Goal: Communication & Community: Answer question/provide support

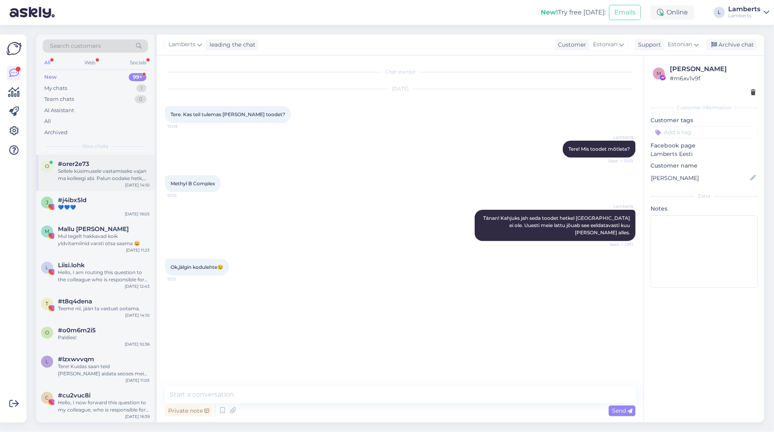
click at [115, 169] on div "Sellele küsimusele vastamiseks vajan ma kolleegi abi. Palun oodake hetk, ma suu…" at bounding box center [104, 175] width 92 height 14
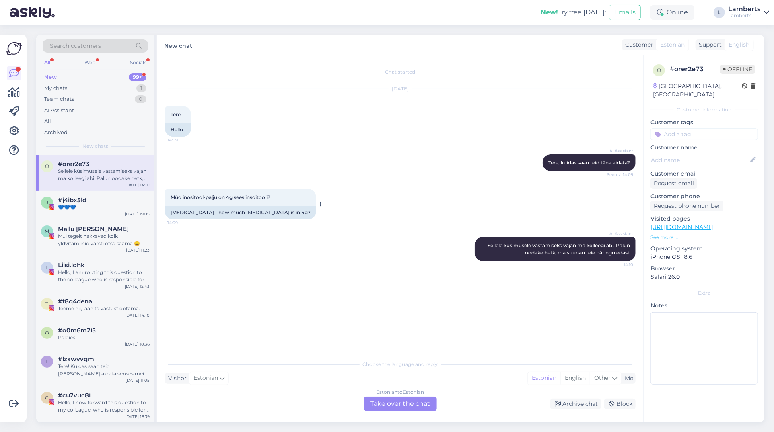
click at [202, 199] on span "Müo inositool-palju on 4g sees insoitooli?" at bounding box center [221, 197] width 100 height 6
copy div "Müo inositool-palju on 4g sees insoitooli? 14:09"
click at [416, 407] on div "Estonian to Estonian Take over the chat" at bounding box center [400, 404] width 73 height 14
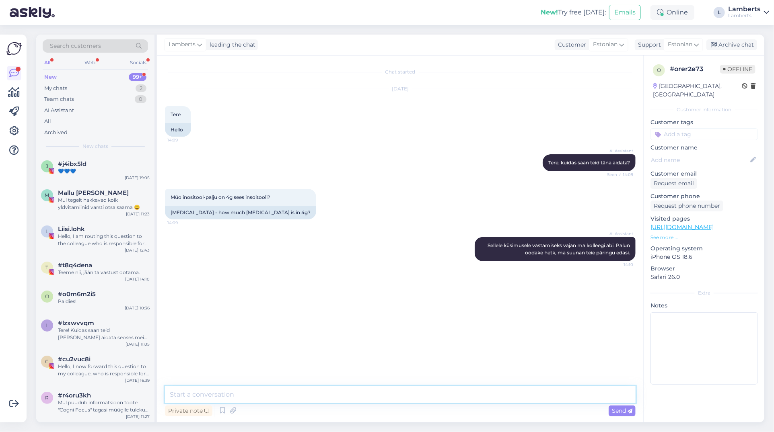
click at [413, 395] on textarea at bounding box center [400, 395] width 471 height 17
paste textarea "Tootel Myo-Inositool pulber ([URL][DOMAIN_NAME] ) on koostises ainult puhas müo…"
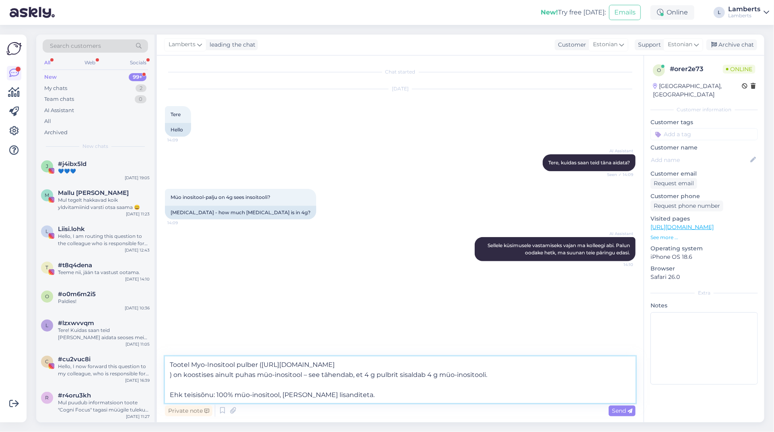
click at [220, 364] on textarea "Tootel Myo-Inositool pulber ([URL][DOMAIN_NAME] ) on koostises ainult puhas müo…" at bounding box center [400, 380] width 471 height 47
drag, startPoint x: 236, startPoint y: 365, endPoint x: 193, endPoint y: 368, distance: 43.2
click at [193, 368] on textarea "Tootel Myo-Inositool pulber ([URL][DOMAIN_NAME] ) on koostises ainult puhas müo…" at bounding box center [400, 380] width 471 height 47
click at [251, 370] on textarea "Tootel Myo-Inositool pulber ([URL][DOMAIN_NAME] ) on koostises ainult puhas müo…" at bounding box center [400, 380] width 471 height 47
click at [202, 366] on textarea "Tootel Myo-Inositool pulber ([URL][DOMAIN_NAME] ) on koostises ainult puhas müo…" at bounding box center [400, 380] width 471 height 47
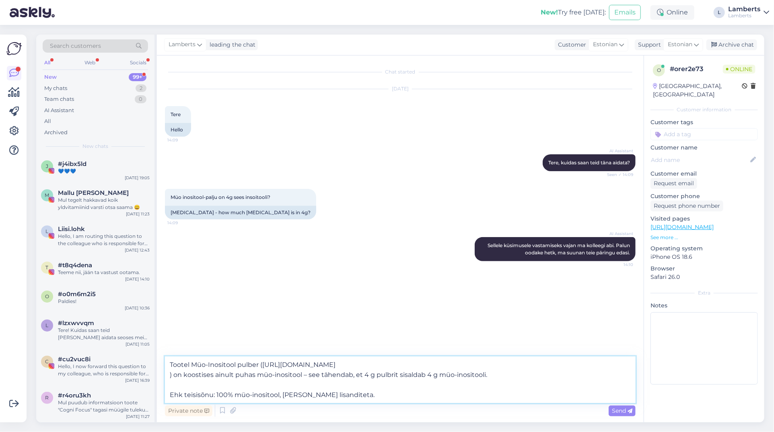
click at [210, 364] on textarea "Tootel Müo-Inositool pulber ([URL][DOMAIN_NAME] ) on koostises ainult puhas müo…" at bounding box center [400, 380] width 471 height 47
click at [257, 365] on textarea "Tootel Müo-inositool pulber ([URL][DOMAIN_NAME] ) on koostises ainult puhas müo…" at bounding box center [400, 380] width 471 height 47
click at [187, 366] on textarea "Tootel Müo-inositool pulbri ([URL][DOMAIN_NAME] ) on koostises ainult puhas müo…" at bounding box center [400, 380] width 471 height 47
type textarea "Toote Müo-inositool pulbri ([URL][DOMAIN_NAME] ) on koostises ainult puhas müo-…"
click at [619, 411] on span "Send" at bounding box center [622, 410] width 21 height 7
